Goal: Ask a question

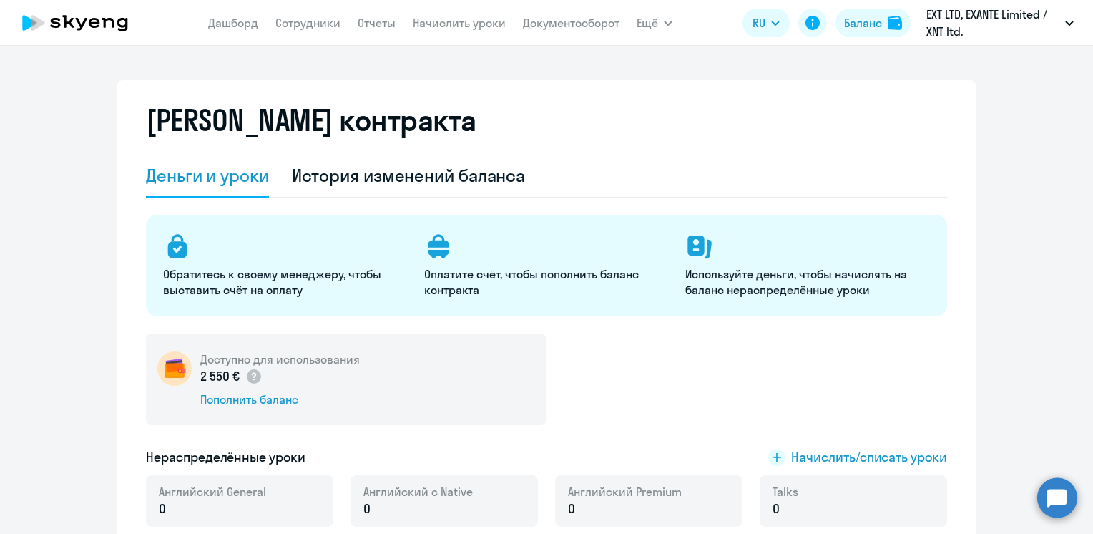
select select "english_adult_not_native_speaker"
click at [357, 184] on div "История изменений баланса" at bounding box center [409, 175] width 234 height 23
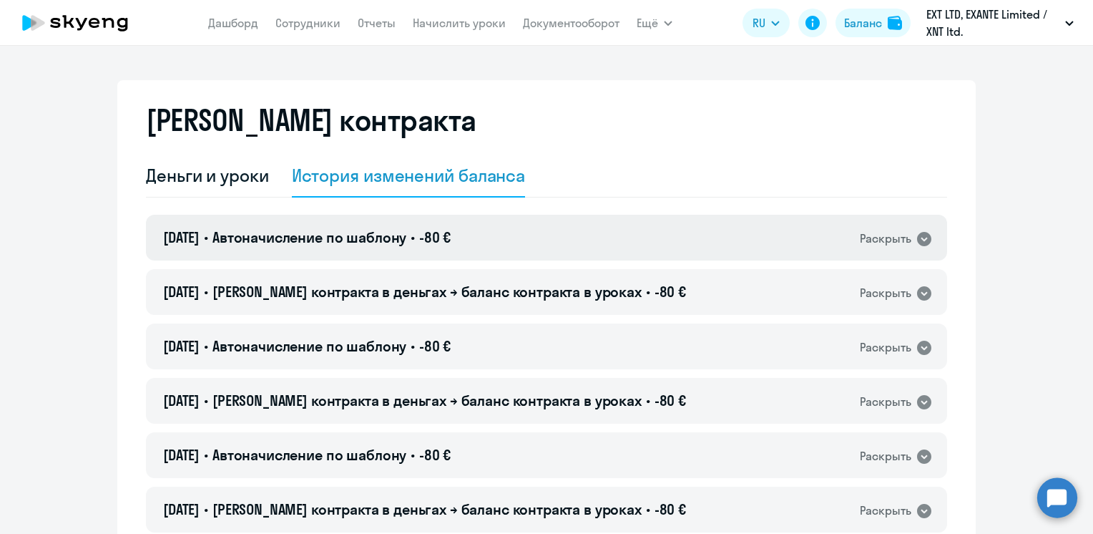
click at [305, 237] on span "Автоначисление по шаблону" at bounding box center [309, 237] width 194 height 18
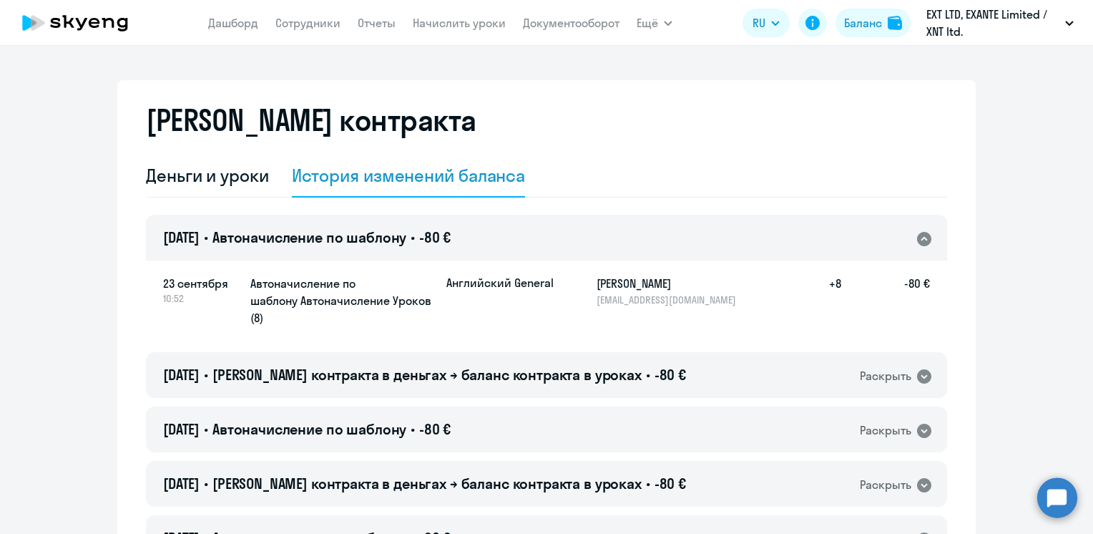
click at [305, 237] on span "Автоначисление по шаблону" at bounding box center [309, 237] width 194 height 18
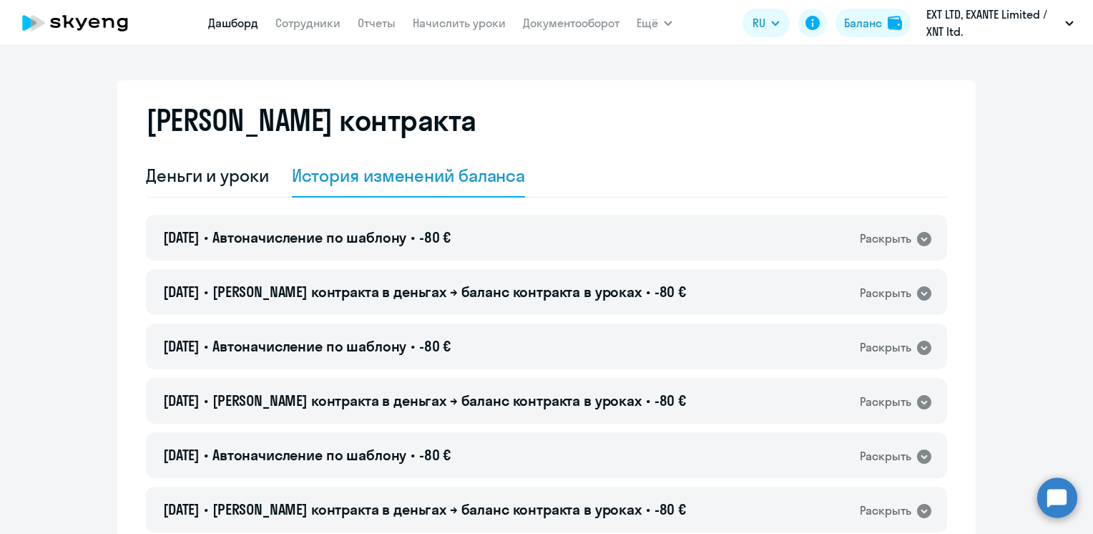
click at [240, 26] on link "Дашборд" at bounding box center [233, 23] width 50 height 14
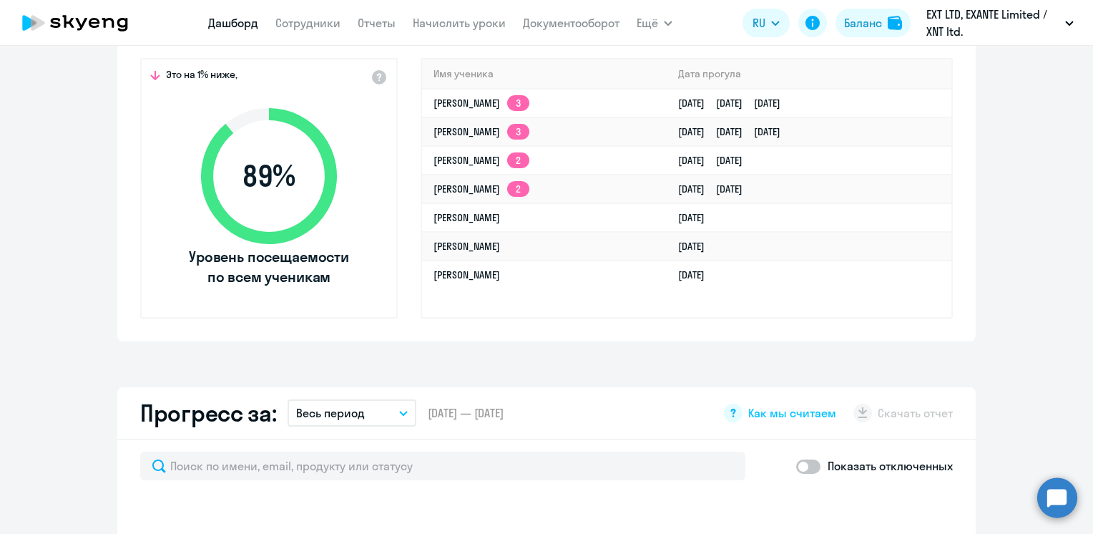
scroll to position [501, 0]
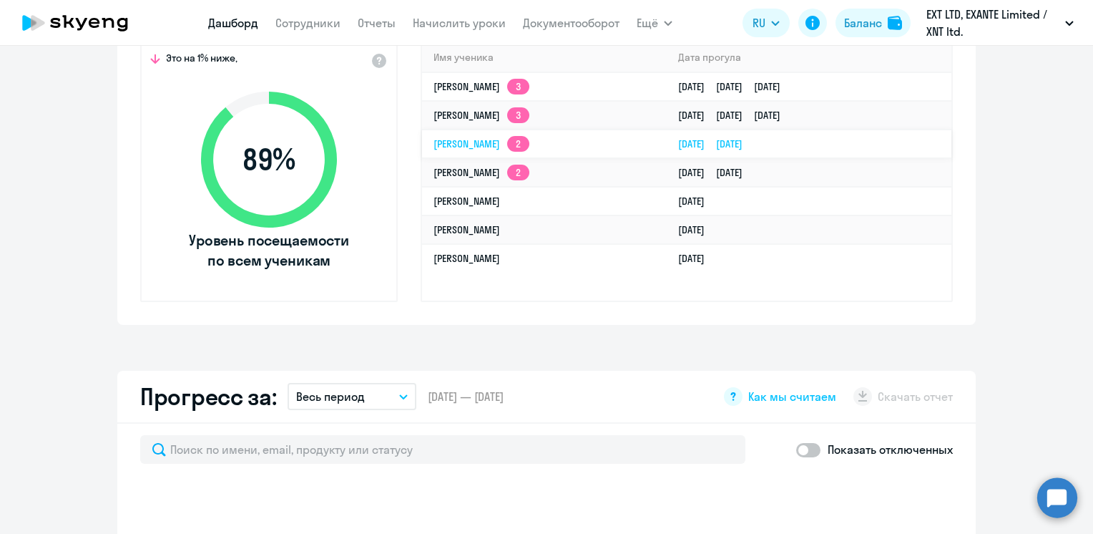
select select "30"
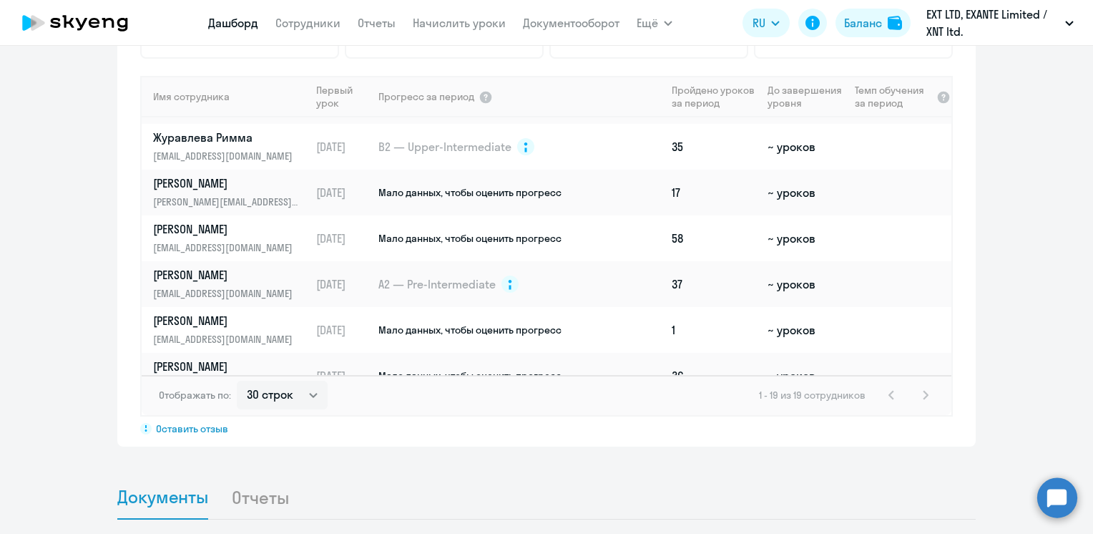
scroll to position [572, 0]
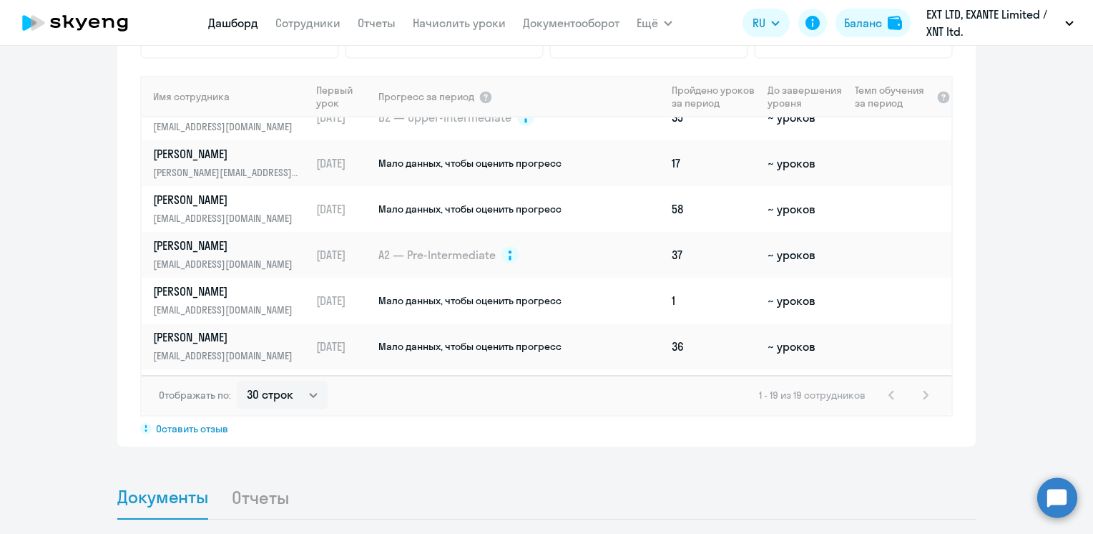
click at [1057, 500] on circle at bounding box center [1057, 497] width 40 height 40
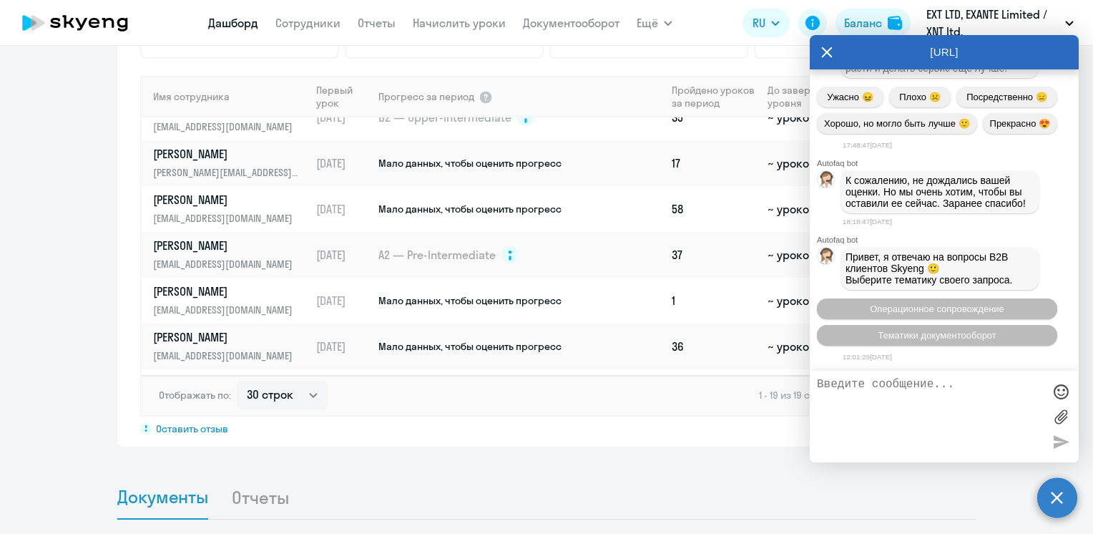
scroll to position [32430, 0]
click at [925, 402] on textarea at bounding box center [930, 416] width 226 height 77
click at [920, 310] on span "Операционное сопровождение" at bounding box center [937, 308] width 134 height 11
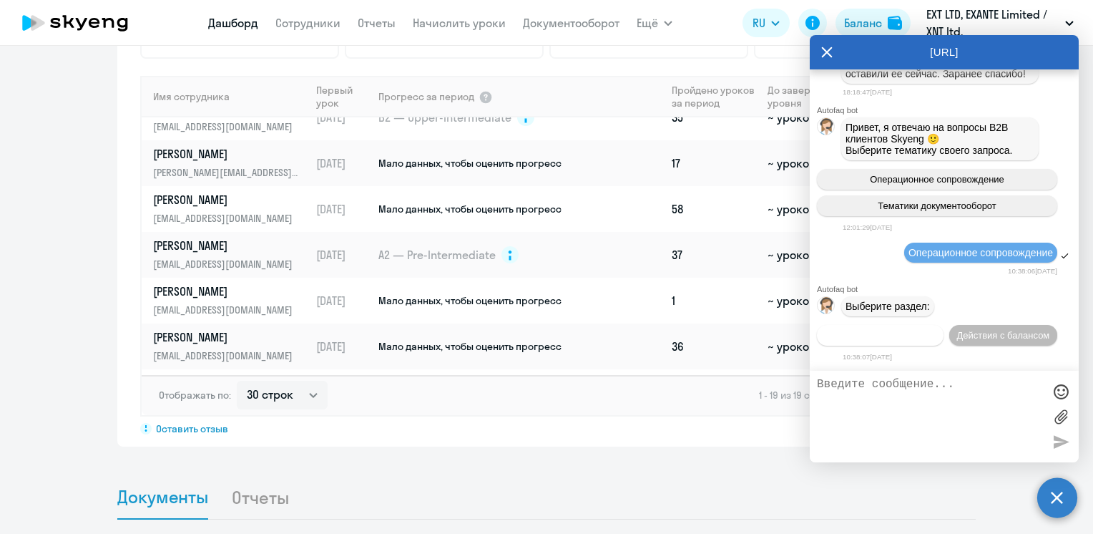
scroll to position [32561, 0]
click at [887, 337] on span "Действия по сотрудникам" at bounding box center [880, 335] width 111 height 11
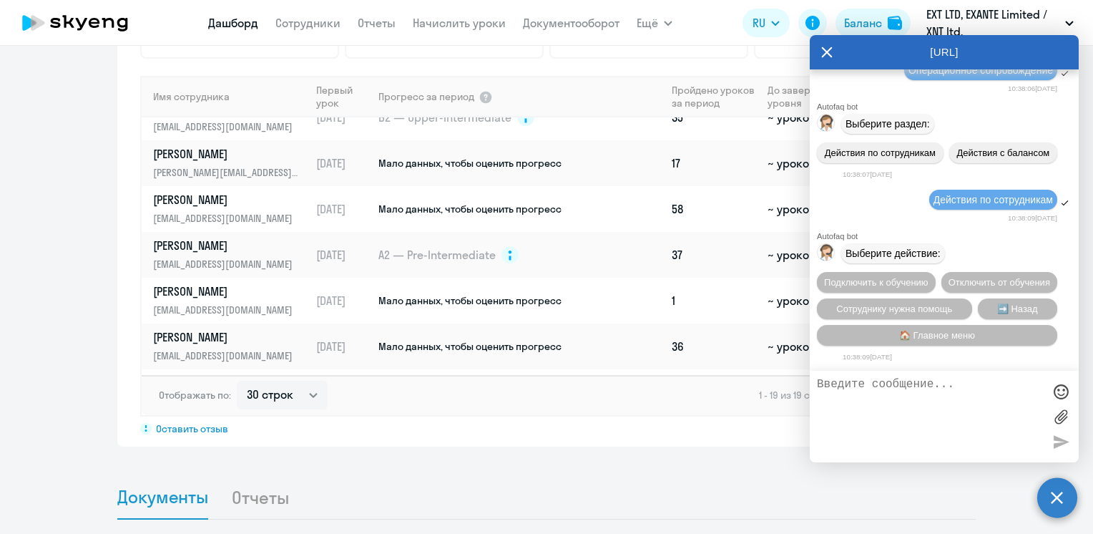
scroll to position [32775, 0]
click at [878, 272] on button "Подключить к обучению" at bounding box center [876, 282] width 119 height 21
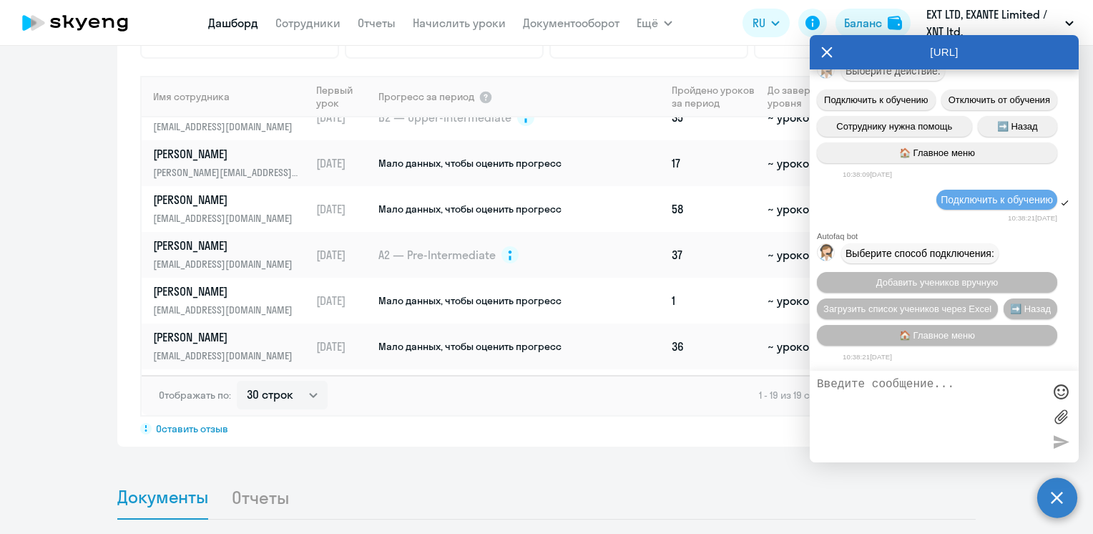
scroll to position [32960, 0]
click at [877, 279] on span "Добавить учеников вручную" at bounding box center [937, 282] width 122 height 11
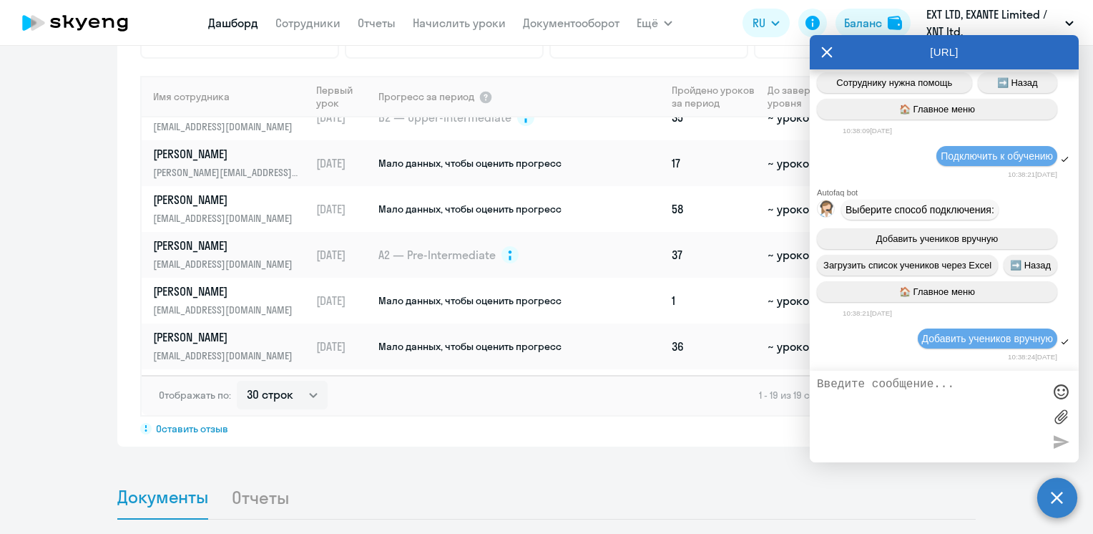
scroll to position [33695, 0]
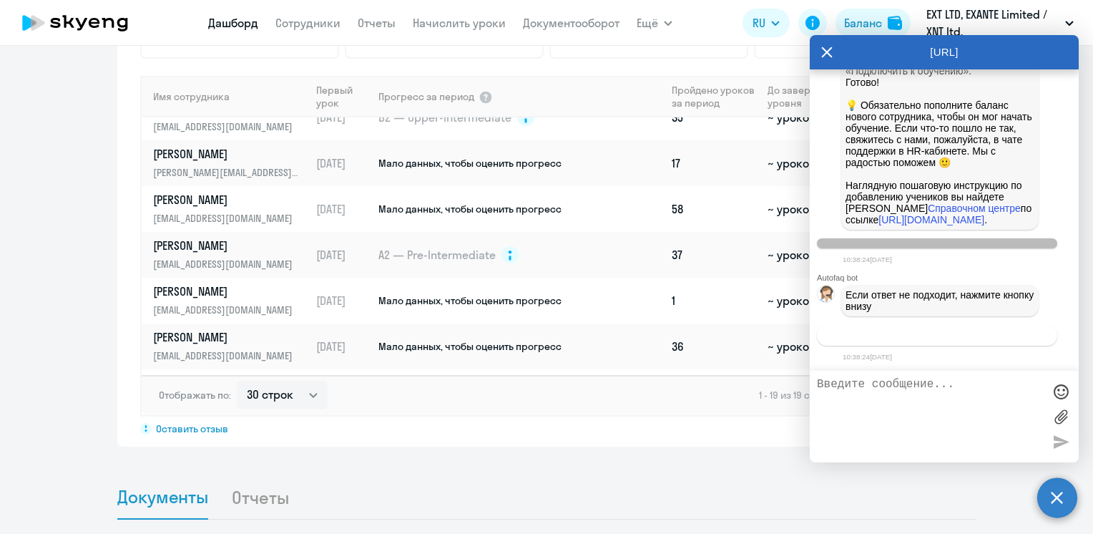
click at [870, 335] on button "Связаться с менеджером" at bounding box center [937, 335] width 240 height 21
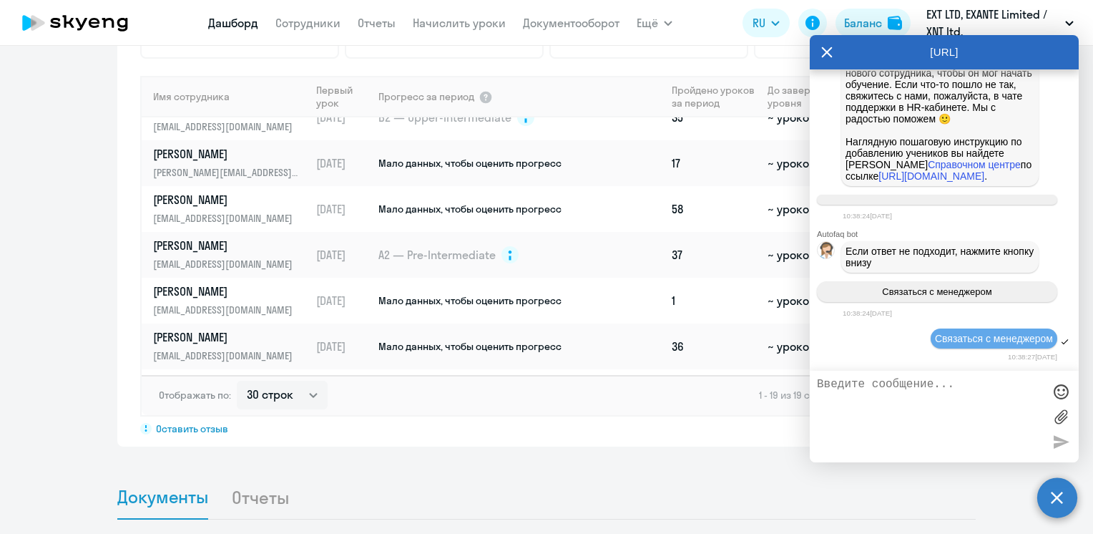
click at [864, 392] on textarea at bounding box center [930, 416] width 226 height 77
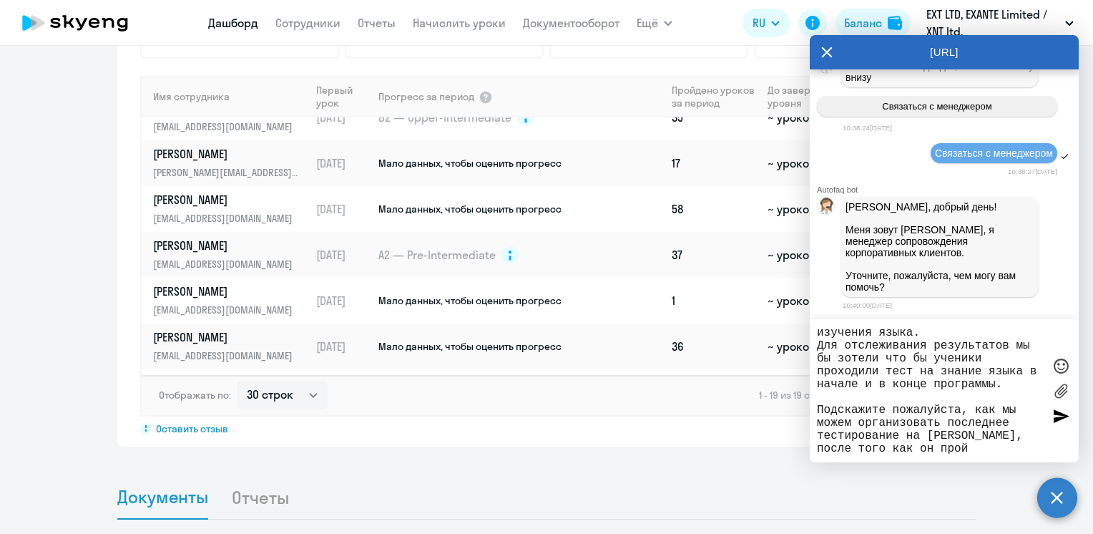
scroll to position [147, 0]
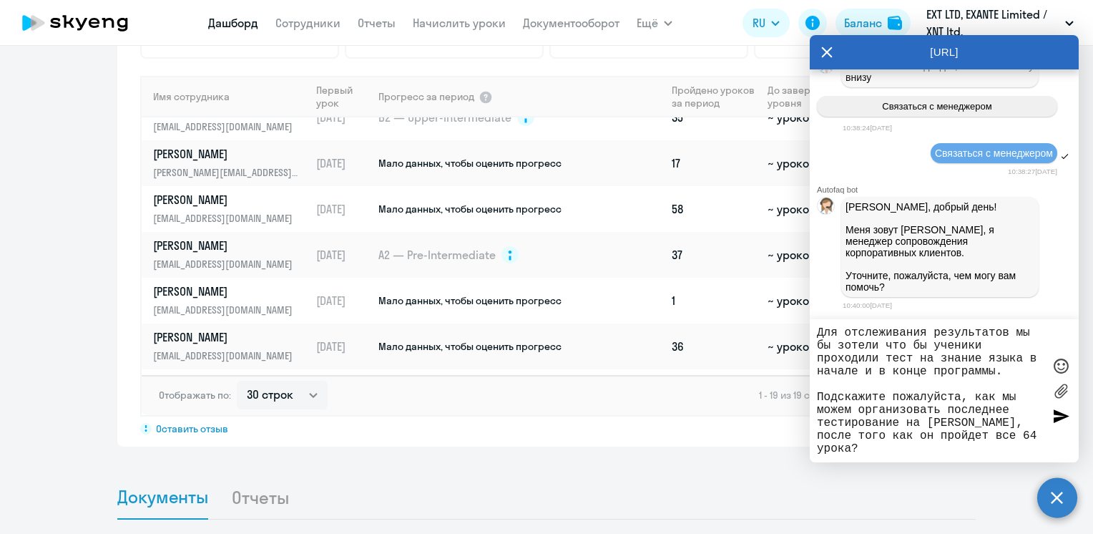
type textarea "Добрый день, Я скорее всего выбрала не верную категорию для связи, но надеюсь В…"
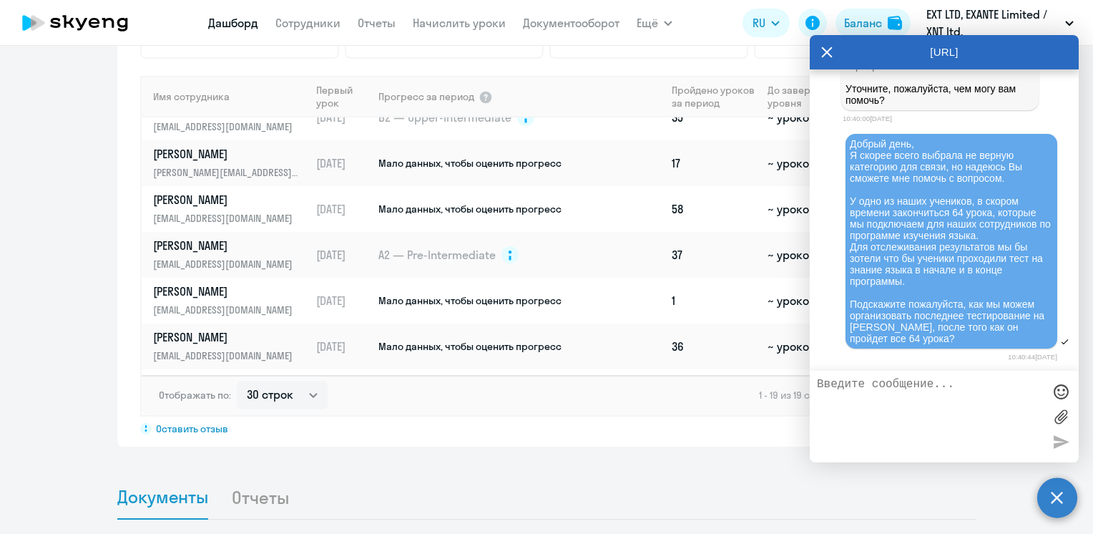
scroll to position [34127, 0]
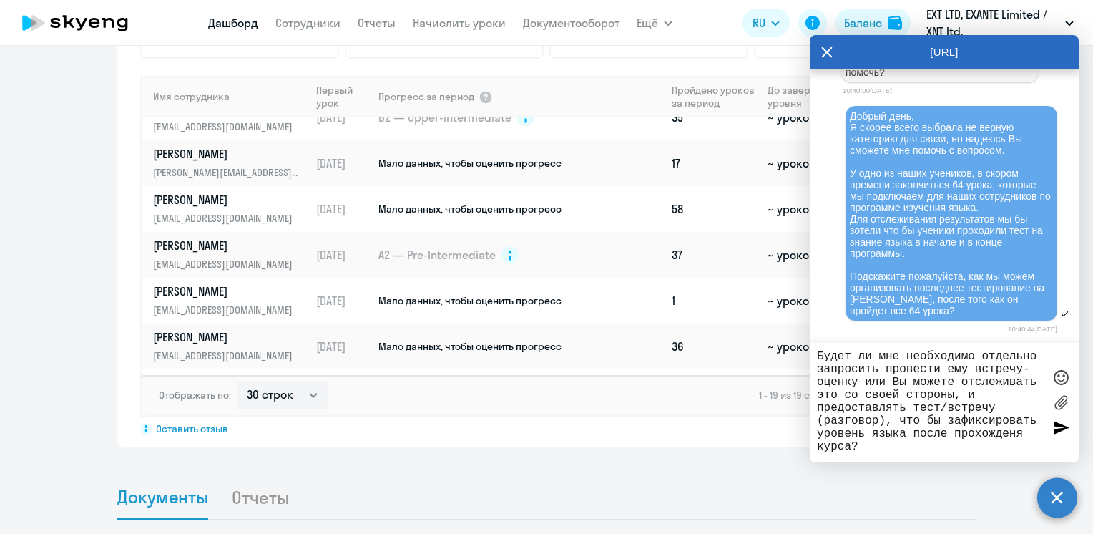
type textarea "Будет ли мне необходимо отдельно запросить провести ему встречу-оценку или Вы м…"
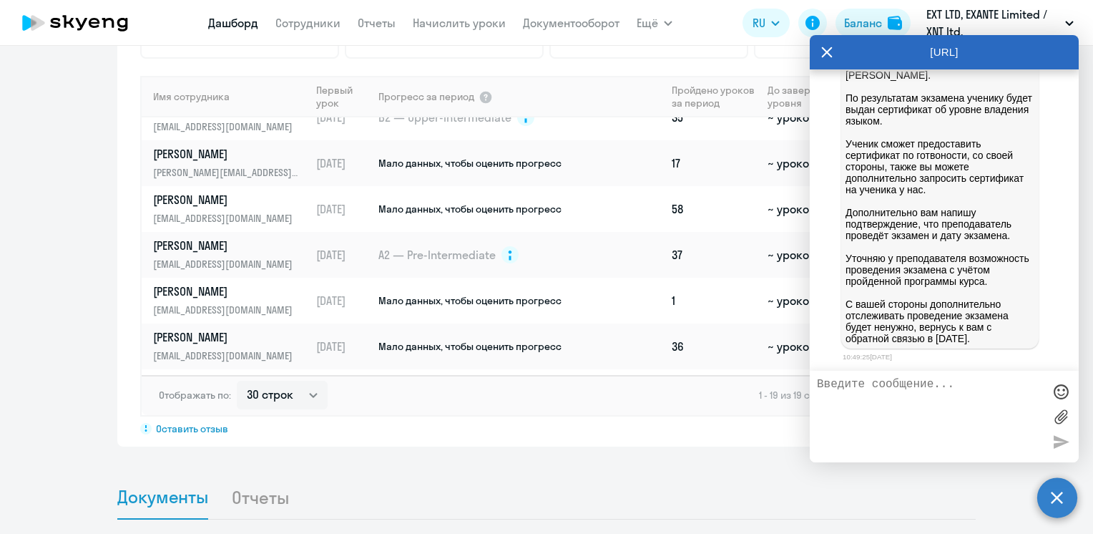
scroll to position [34610, 0]
click at [928, 391] on textarea at bounding box center [930, 416] width 226 height 77
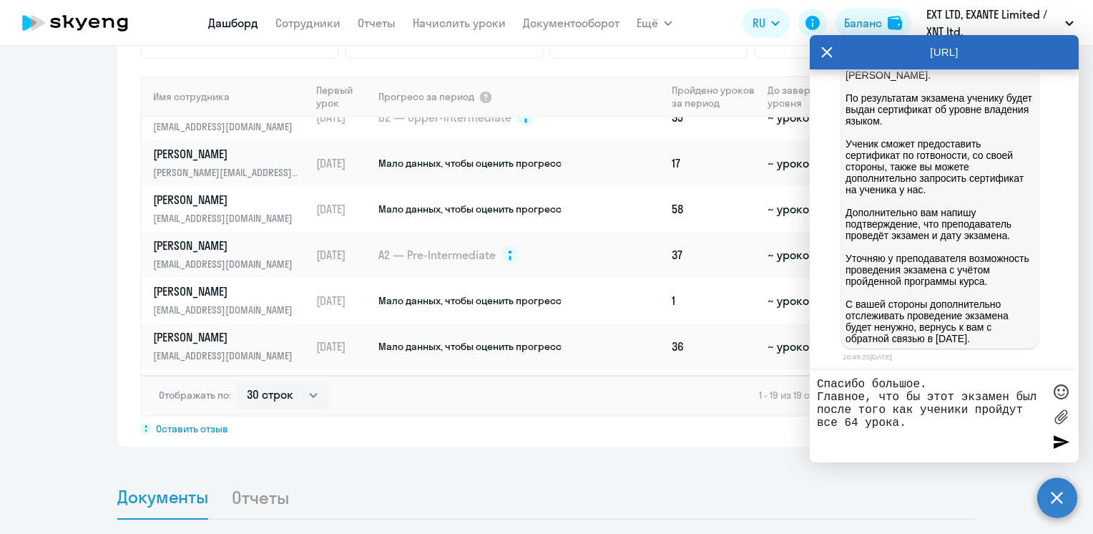
type textarea "Спасибо большое. Главное, что бы этот экзамен был после того как ученики пройду…"
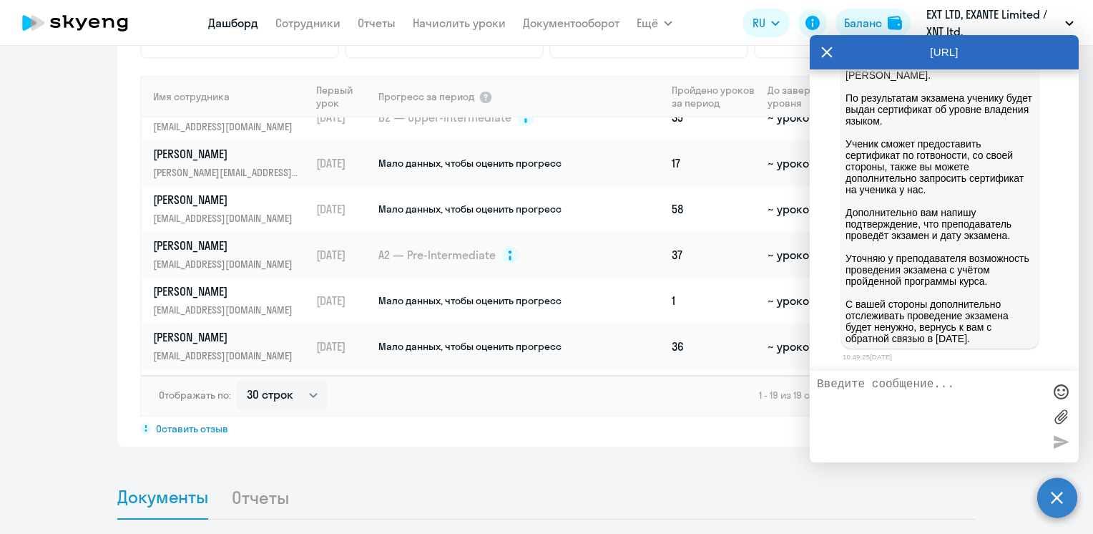
scroll to position [34679, 0]
